Goal: Task Accomplishment & Management: Complete application form

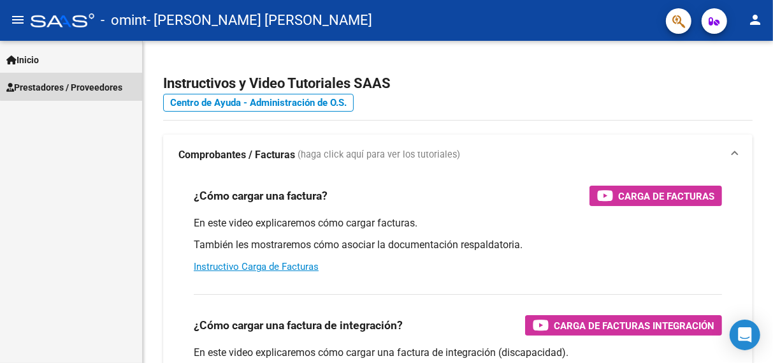
click at [98, 78] on link "Prestadores / Proveedores" at bounding box center [71, 86] width 142 height 27
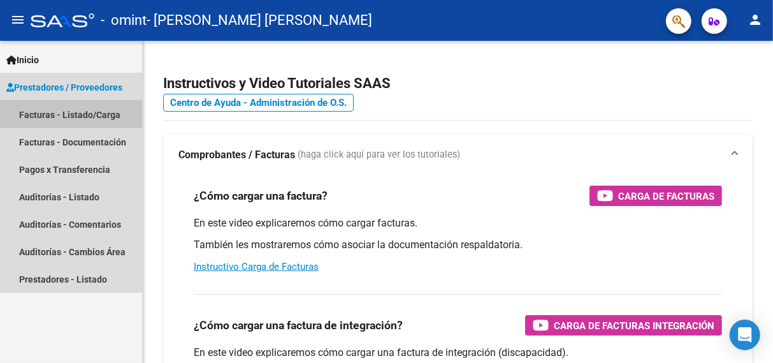
click at [82, 122] on link "Facturas - Listado/Carga" at bounding box center [71, 114] width 142 height 27
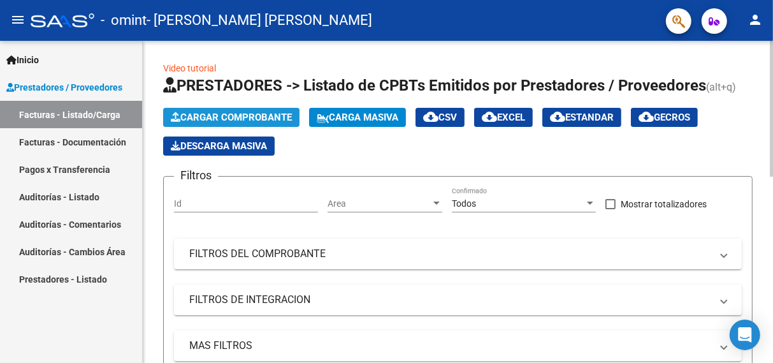
click at [273, 115] on span "Cargar Comprobante" at bounding box center [231, 117] width 121 height 11
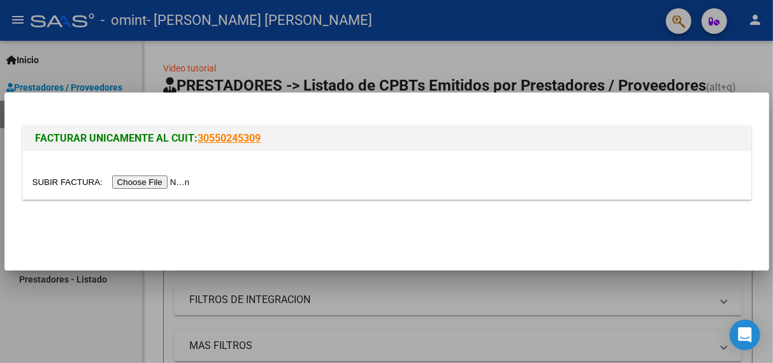
click at [173, 183] on input "file" at bounding box center [113, 181] width 161 height 13
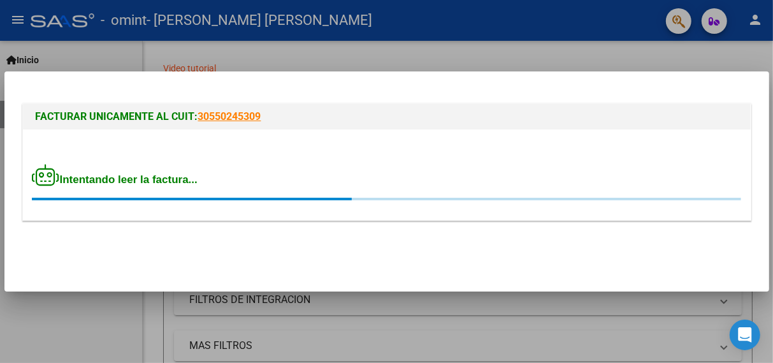
drag, startPoint x: 173, startPoint y: 183, endPoint x: 323, endPoint y: 272, distance: 174.6
click at [323, 272] on mat-dialog-container "FACTURAR UNICAMENTE AL CUIT: 30550245309 Intentando leer la factura..." at bounding box center [386, 181] width 765 height 221
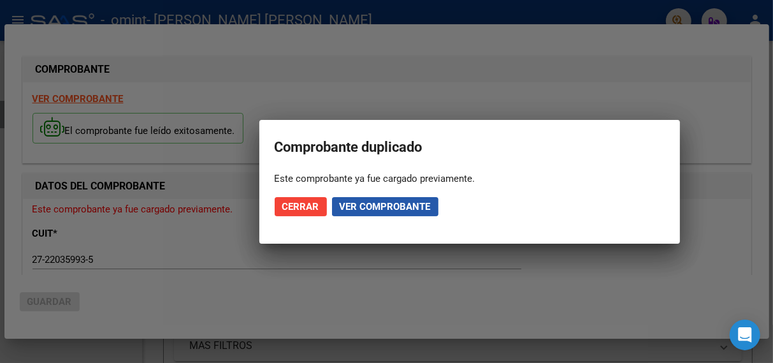
click at [376, 205] on span "Ver comprobante" at bounding box center [385, 206] width 91 height 11
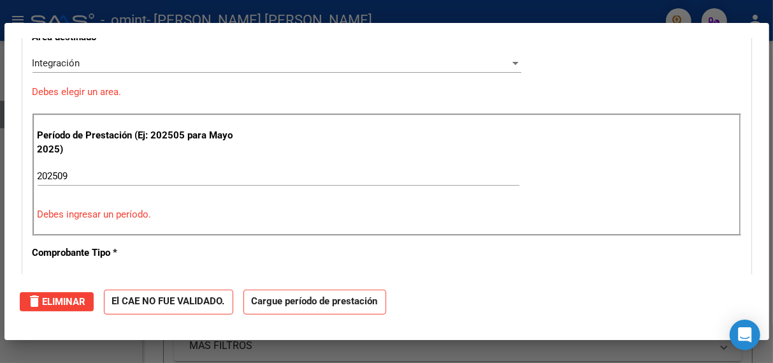
scroll to position [238, 0]
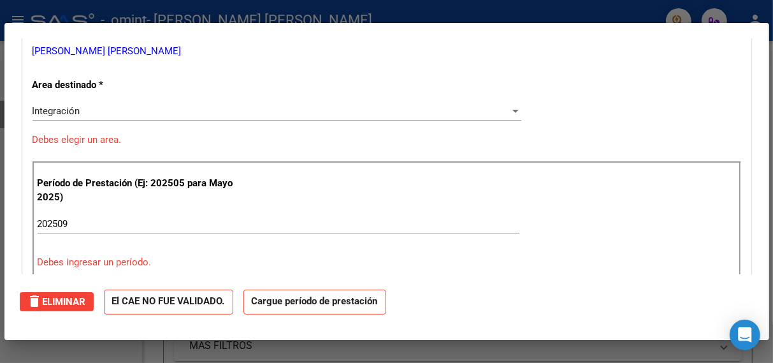
click at [110, 224] on input "202509" at bounding box center [279, 223] width 482 height 11
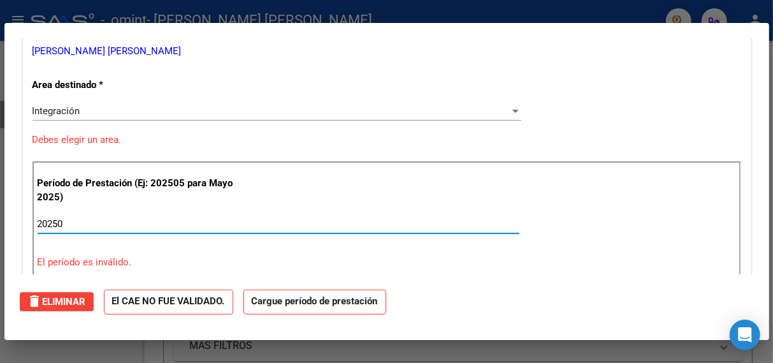
type input "202509"
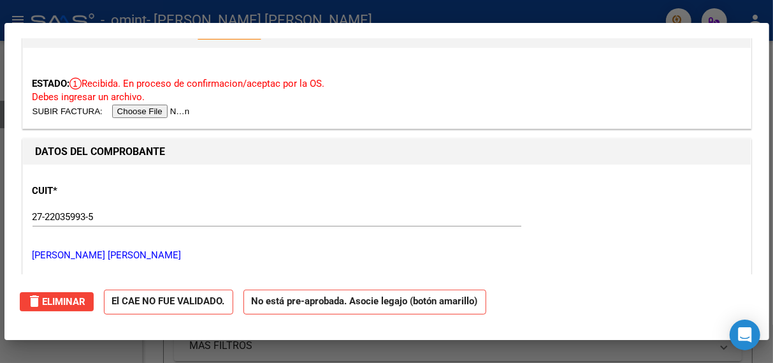
scroll to position [38, 0]
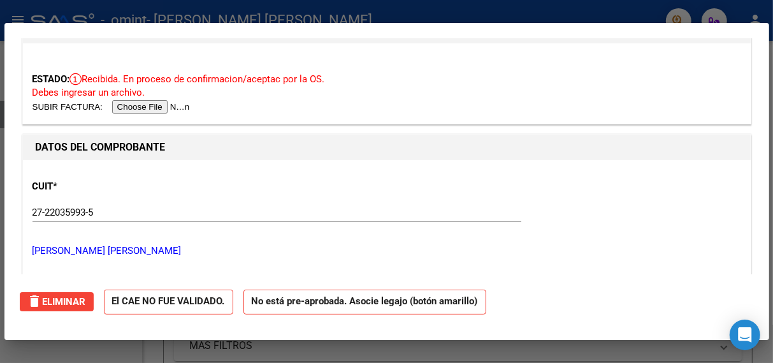
click at [179, 110] on input "file" at bounding box center [113, 106] width 161 height 13
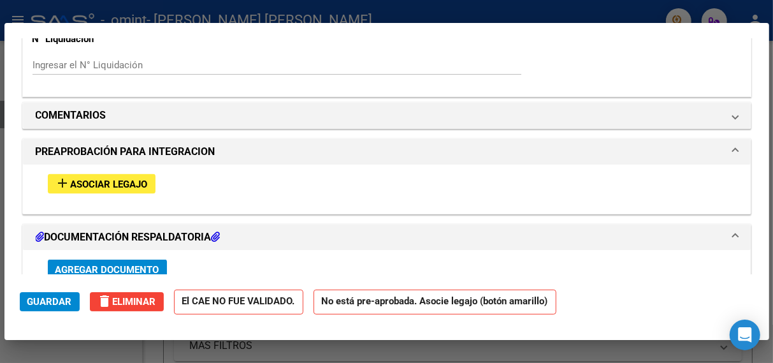
scroll to position [1040, 0]
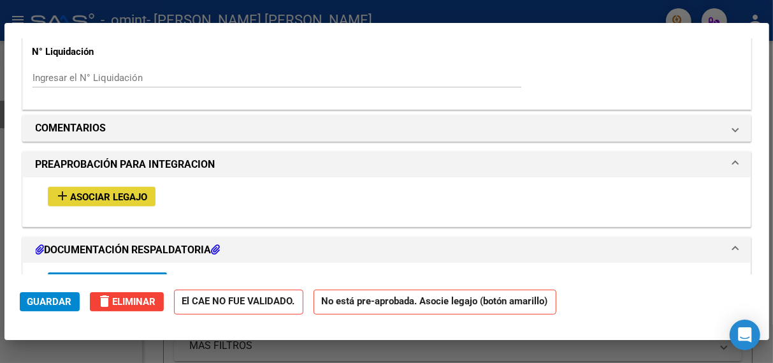
click at [136, 194] on span "Asociar Legajo" at bounding box center [109, 196] width 77 height 11
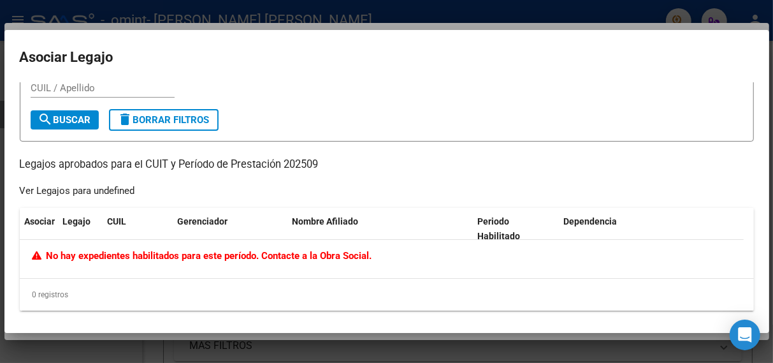
scroll to position [17, 0]
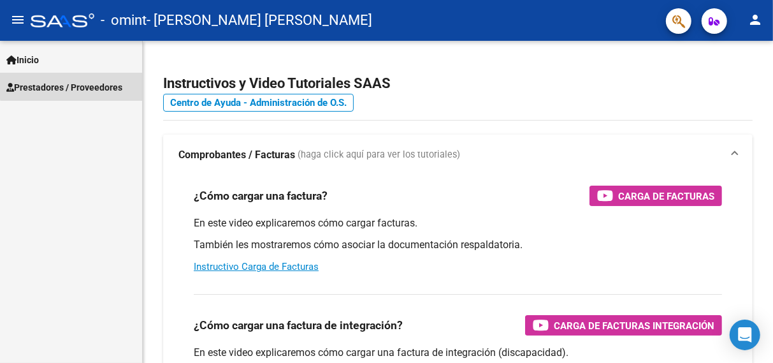
click at [92, 84] on span "Prestadores / Proveedores" at bounding box center [64, 87] width 116 height 14
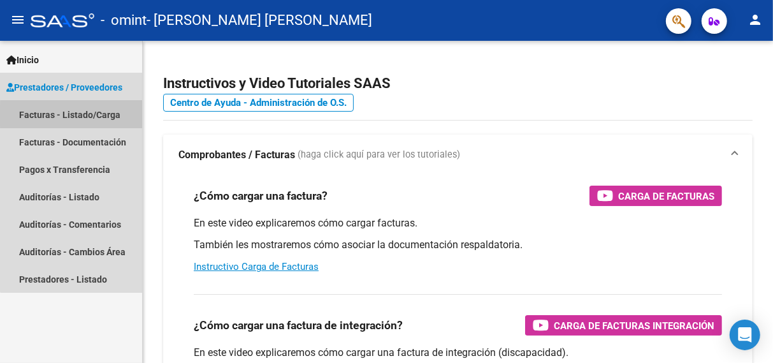
click at [88, 115] on link "Facturas - Listado/Carga" at bounding box center [71, 114] width 142 height 27
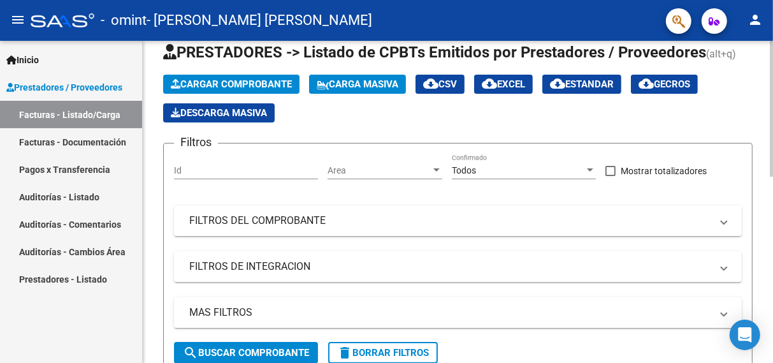
scroll to position [38, 0]
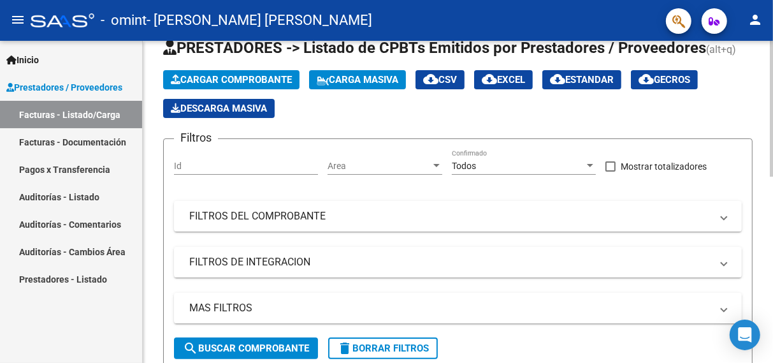
click at [772, 70] on div at bounding box center [771, 125] width 3 height 136
click at [216, 75] on span "Cargar Comprobante" at bounding box center [231, 79] width 121 height 11
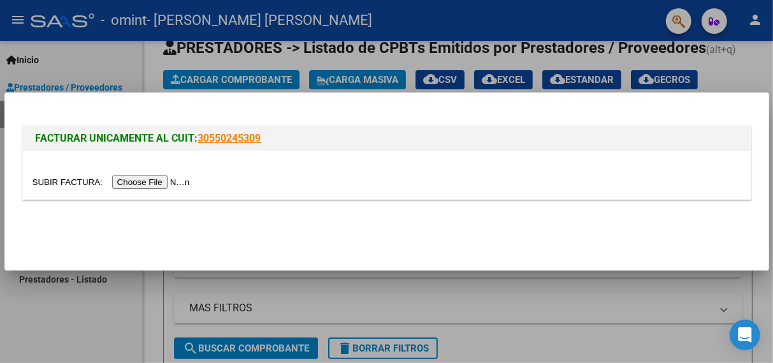
click at [183, 179] on input "file" at bounding box center [113, 181] width 161 height 13
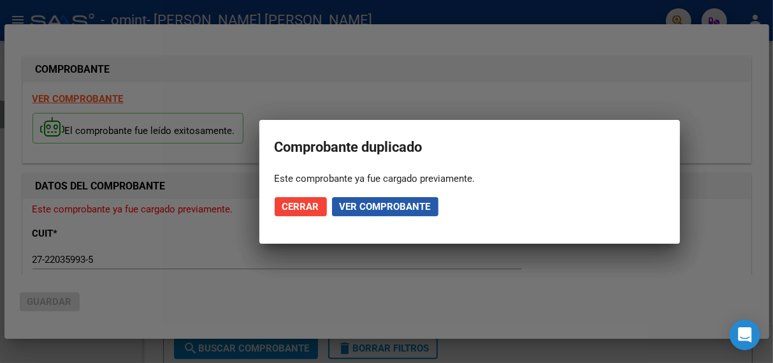
click at [385, 206] on span "Ver comprobante" at bounding box center [385, 206] width 91 height 11
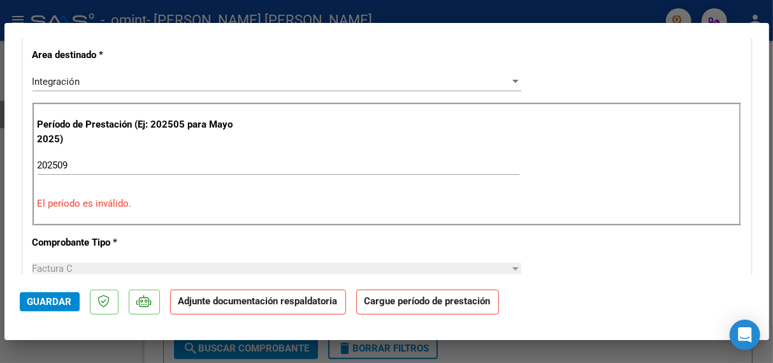
scroll to position [288, 0]
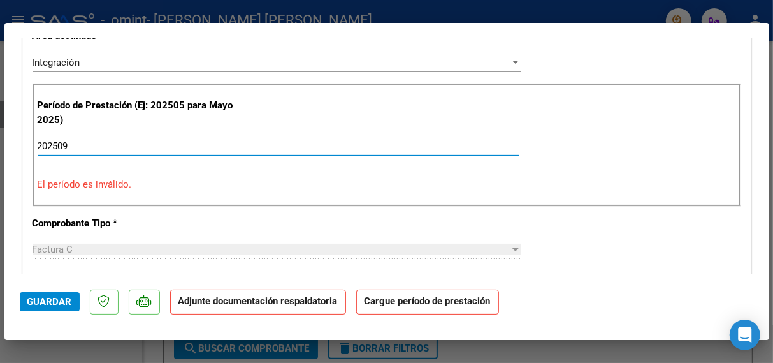
click at [128, 145] on input "202509" at bounding box center [279, 145] width 482 height 11
type input "202509"
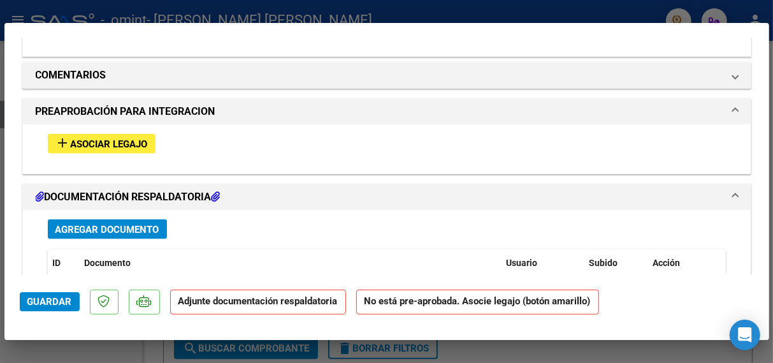
scroll to position [1032, 0]
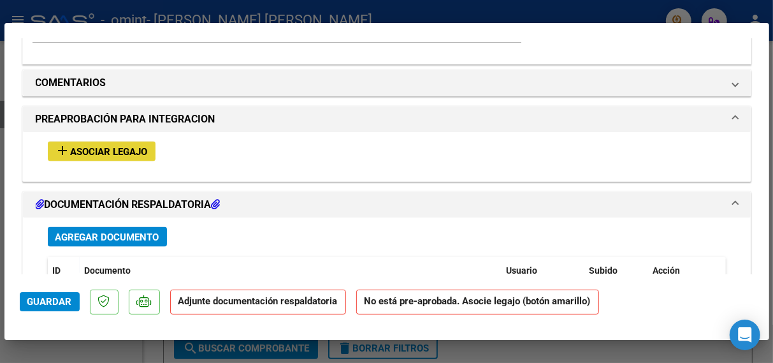
click at [135, 150] on span "Asociar Legajo" at bounding box center [109, 151] width 77 height 11
